Goal: Transaction & Acquisition: Purchase product/service

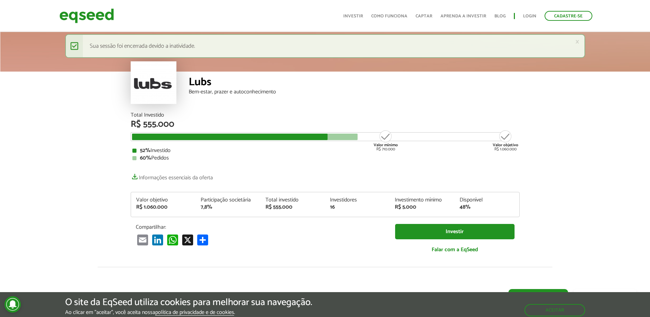
scroll to position [477, 0]
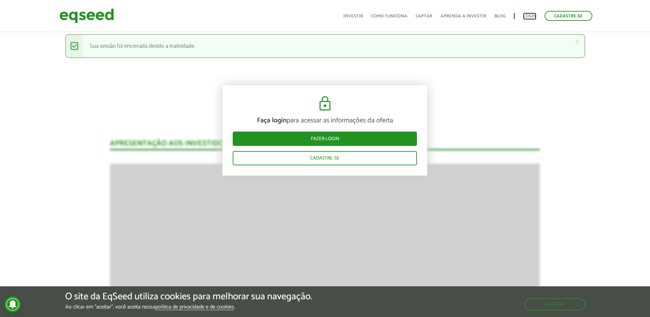
click at [533, 15] on link "Login" at bounding box center [529, 16] width 13 height 4
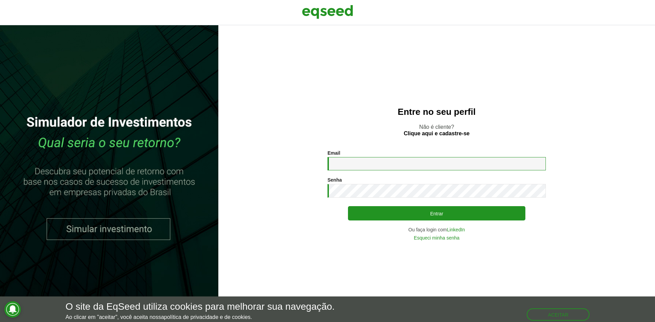
click at [365, 163] on input "Email *" at bounding box center [436, 163] width 218 height 13
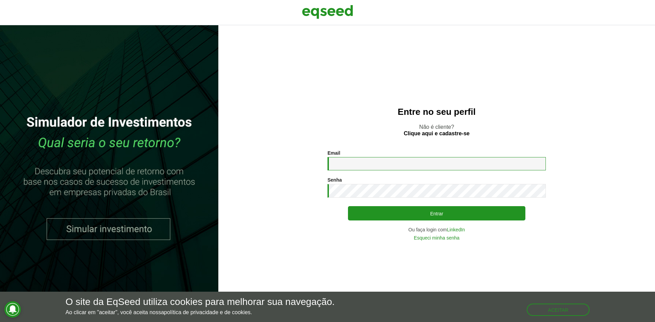
type input "**********"
click at [348, 206] on button "Entrar" at bounding box center [436, 213] width 177 height 14
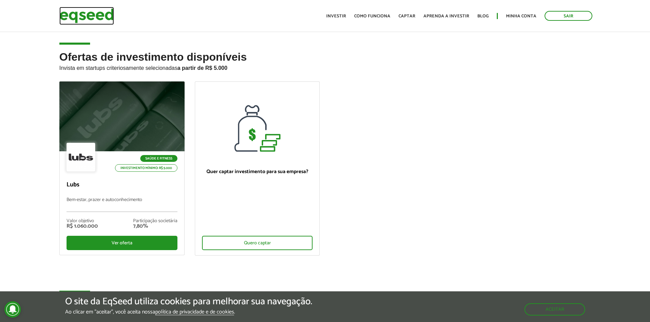
click at [95, 16] on img at bounding box center [86, 16] width 55 height 18
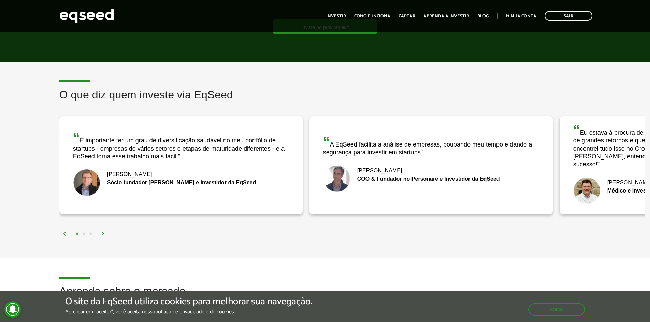
scroll to position [759, 0]
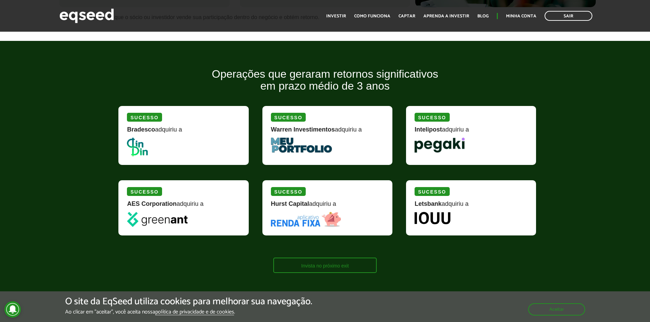
click at [335, 269] on link "Invista no próximo exit" at bounding box center [324, 265] width 103 height 15
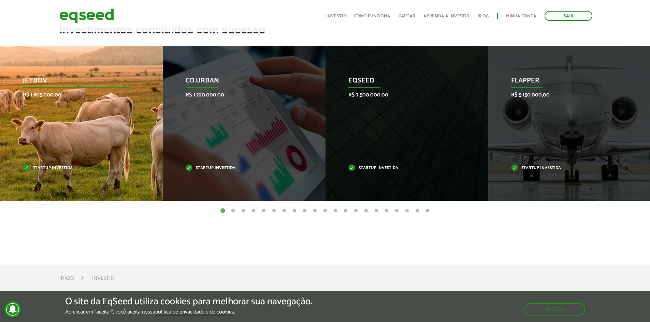
scroll to position [239, 0]
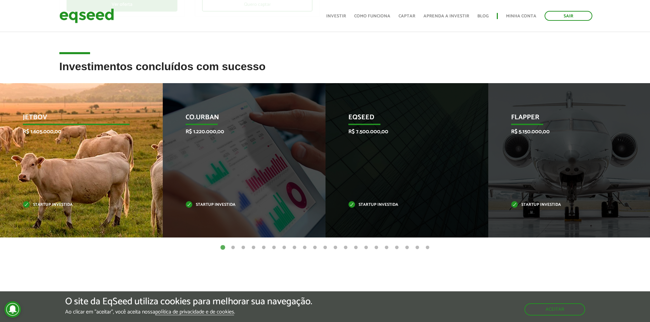
click at [70, 166] on div "JetBov R$ 1.605.000,00 Startup investida" at bounding box center [76, 160] width 152 height 154
click at [36, 115] on p "JetBov" at bounding box center [76, 120] width 107 height 12
click at [36, 130] on p "R$ 1.605.000,00" at bounding box center [76, 132] width 107 height 6
click at [38, 205] on p "Startup investida" at bounding box center [76, 205] width 107 height 4
